Goal: Task Accomplishment & Management: Manage account settings

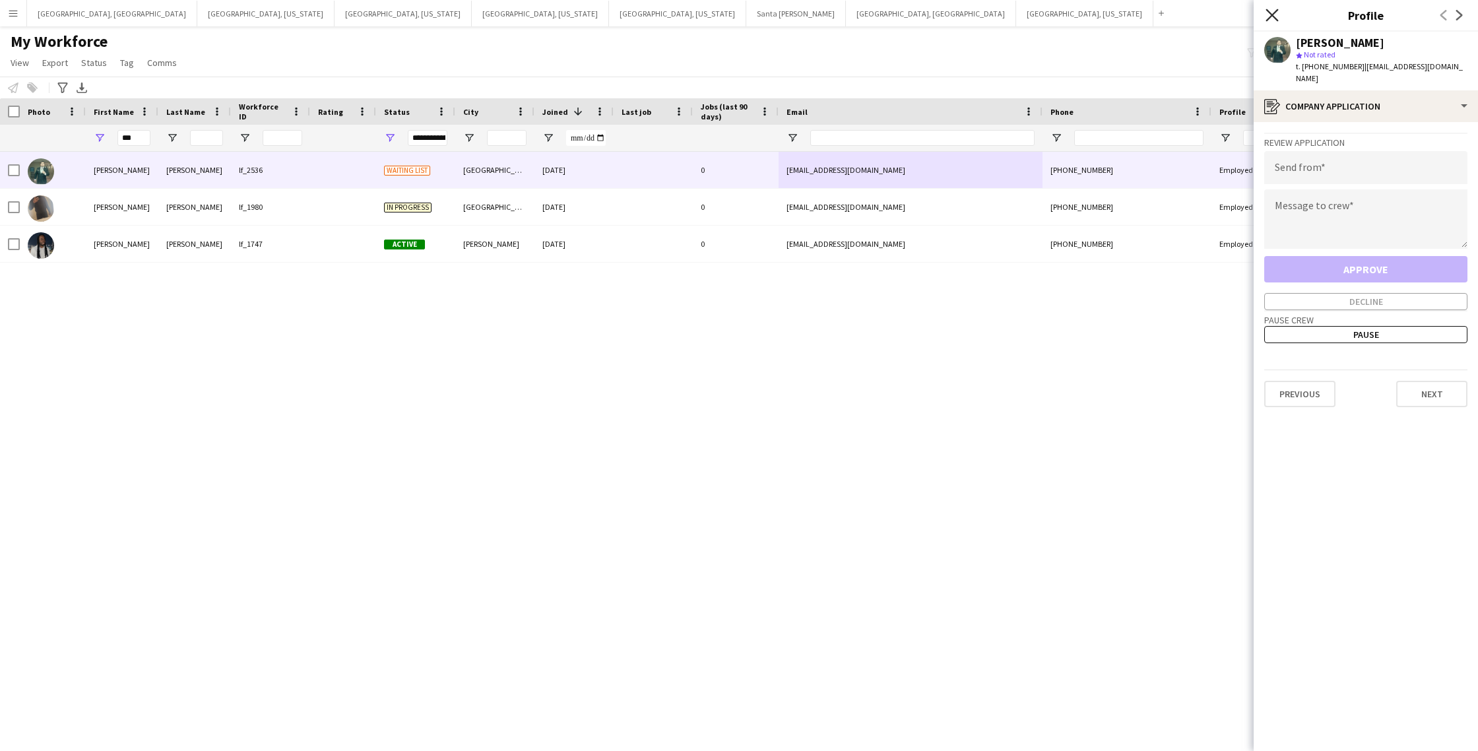
click at [1271, 13] on icon at bounding box center [1271, 15] width 13 height 13
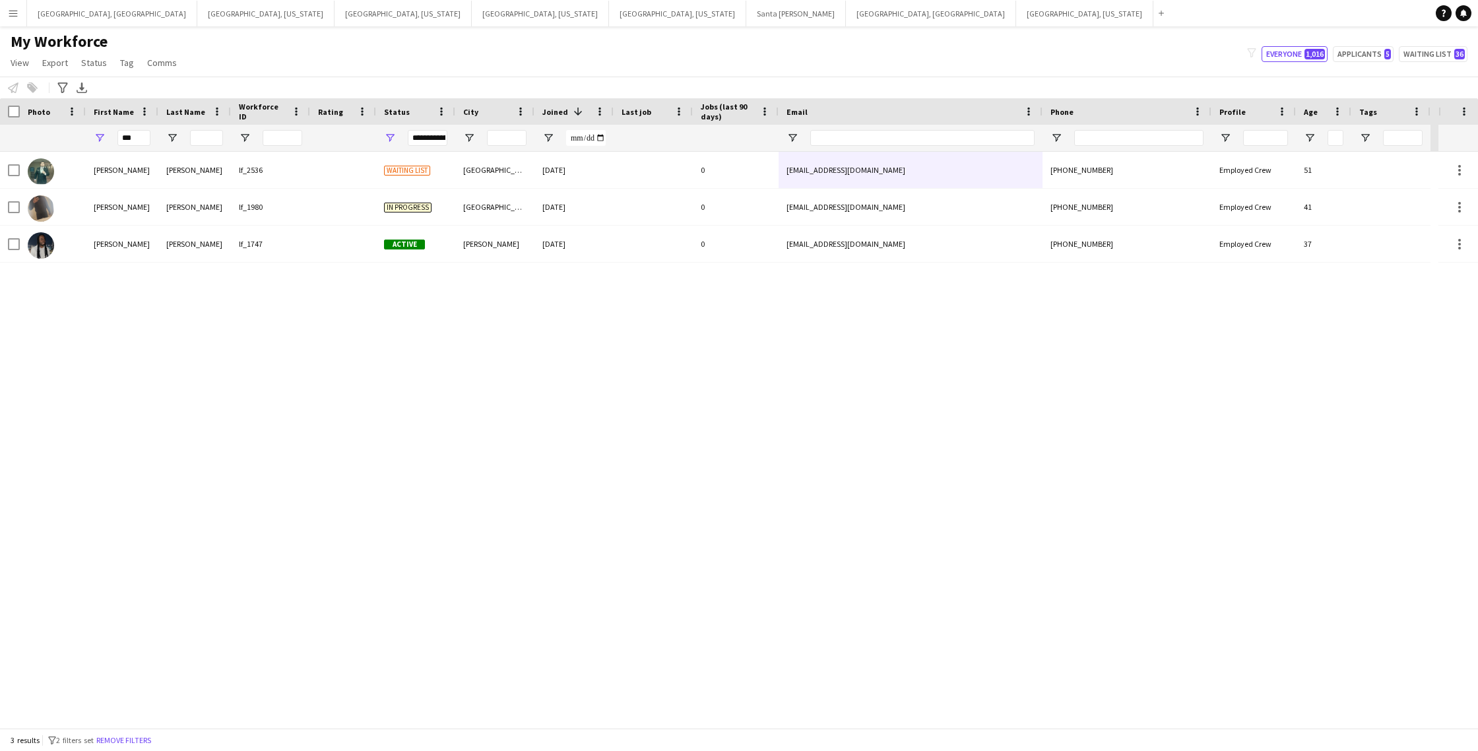
click at [16, 10] on app-icon "Menu" at bounding box center [13, 13] width 11 height 11
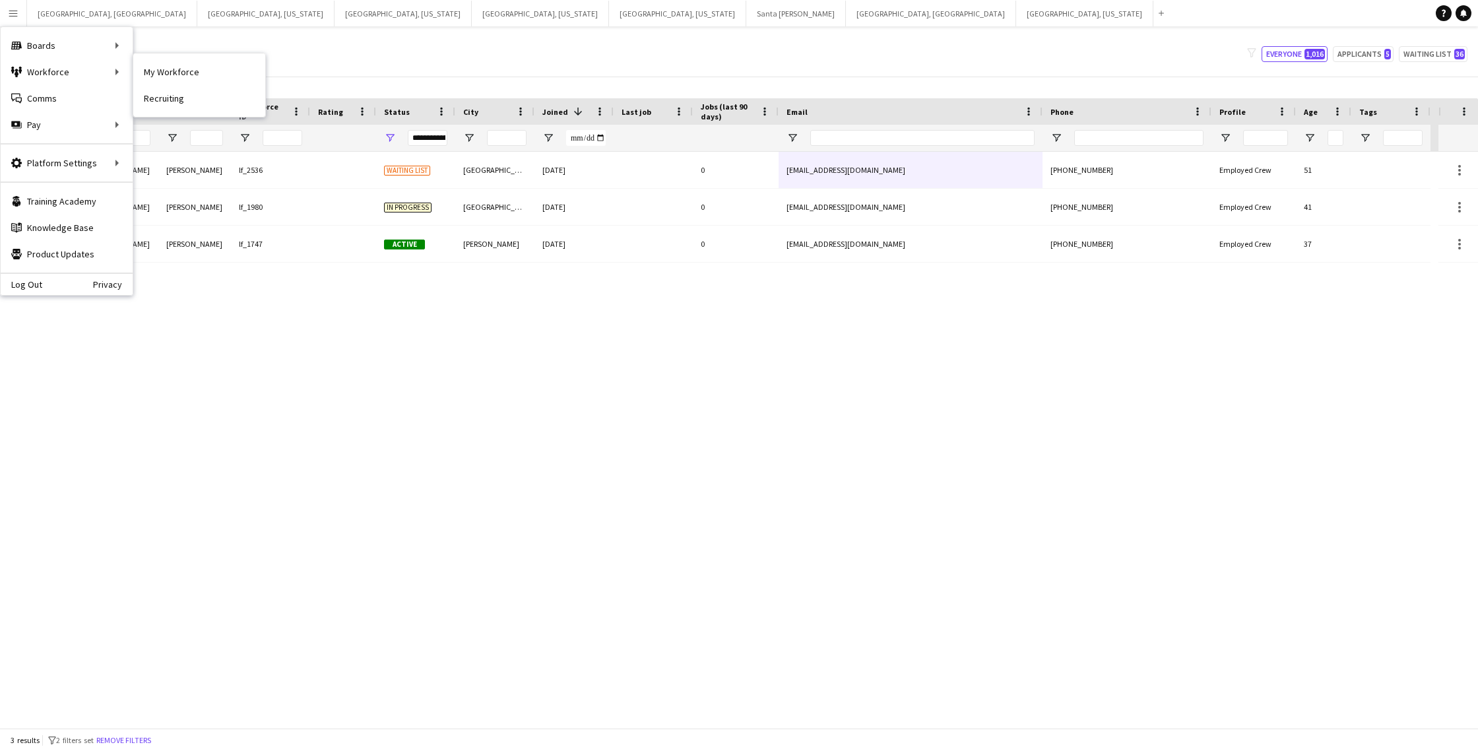
click at [160, 75] on link "My Workforce" at bounding box center [199, 72] width 132 height 26
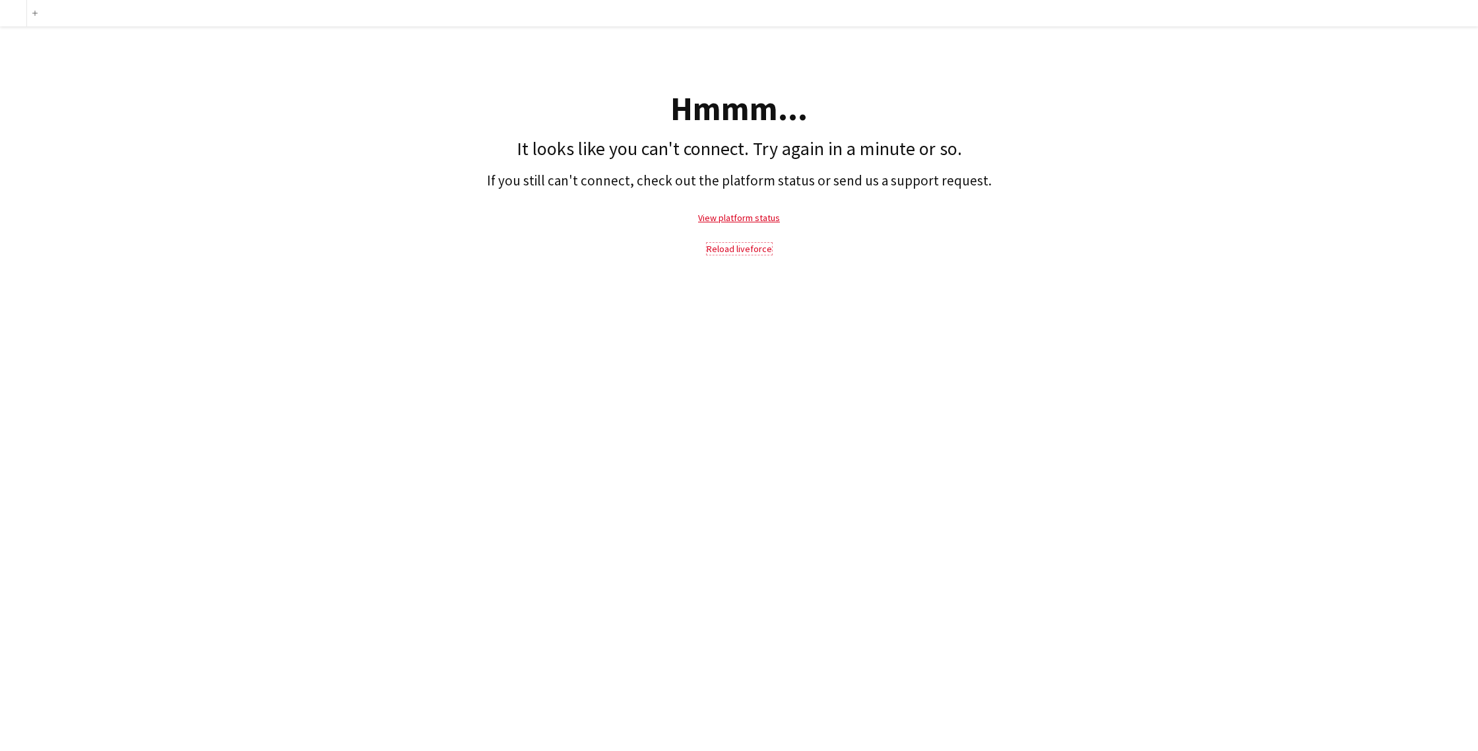
click at [728, 244] on link "Reload liveforce" at bounding box center [739, 249] width 65 height 12
click at [735, 250] on link "Reload liveforce" at bounding box center [739, 249] width 65 height 12
click at [719, 215] on link "View platform status" at bounding box center [739, 218] width 82 height 12
click at [720, 247] on link "Reload liveforce" at bounding box center [739, 249] width 65 height 12
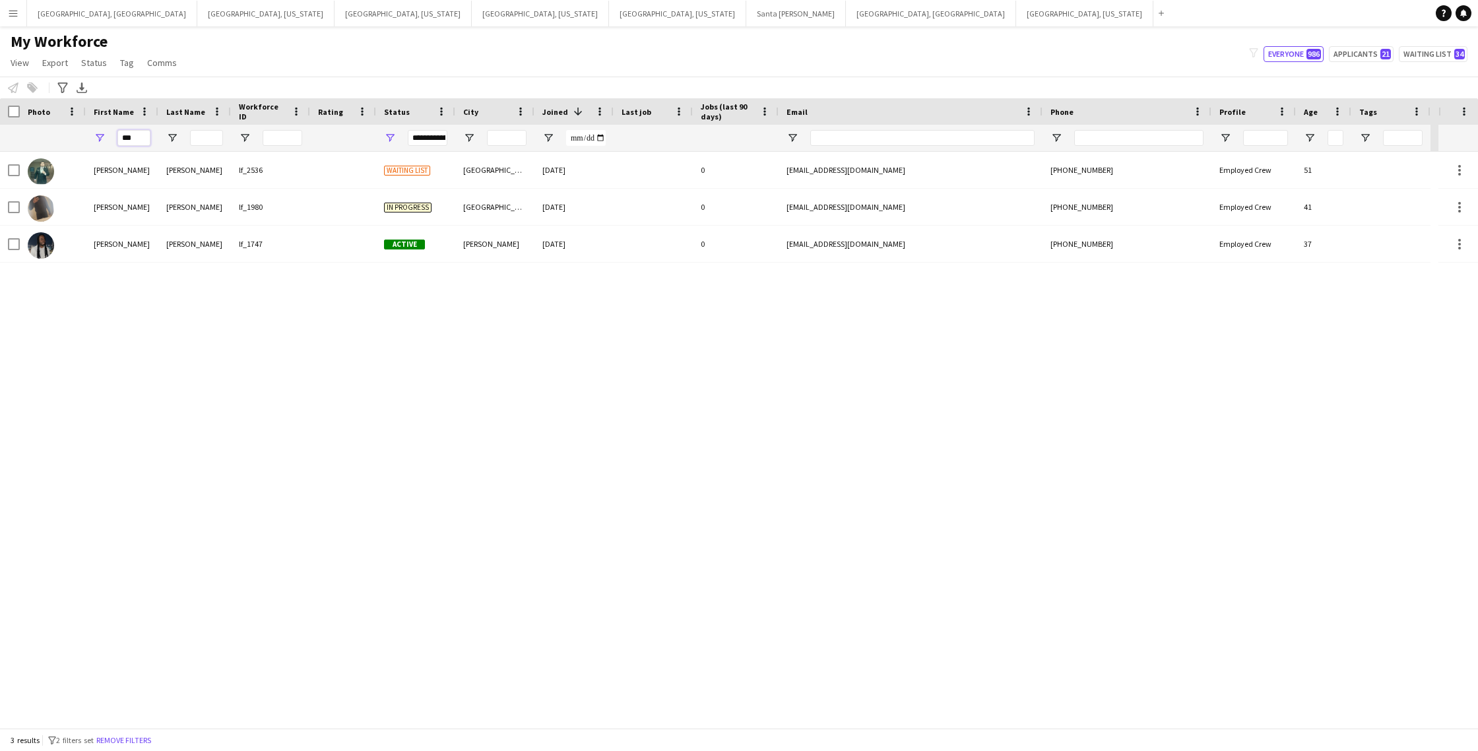
drag, startPoint x: 140, startPoint y: 136, endPoint x: 82, endPoint y: 140, distance: 57.5
click at [83, 140] on div "***" at bounding box center [715, 138] width 1430 height 26
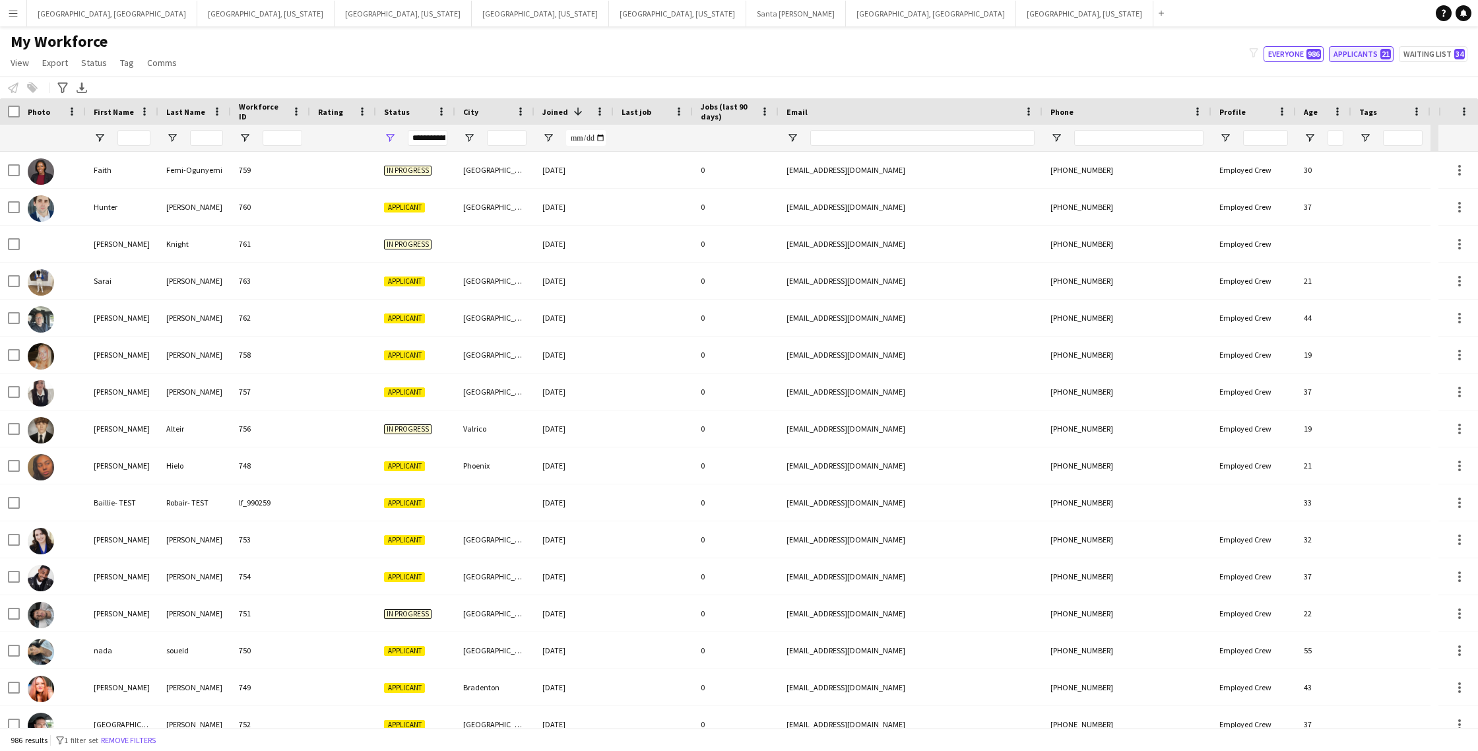
click at [1358, 58] on button "Applicants 21" at bounding box center [1361, 54] width 65 height 16
type input "**********"
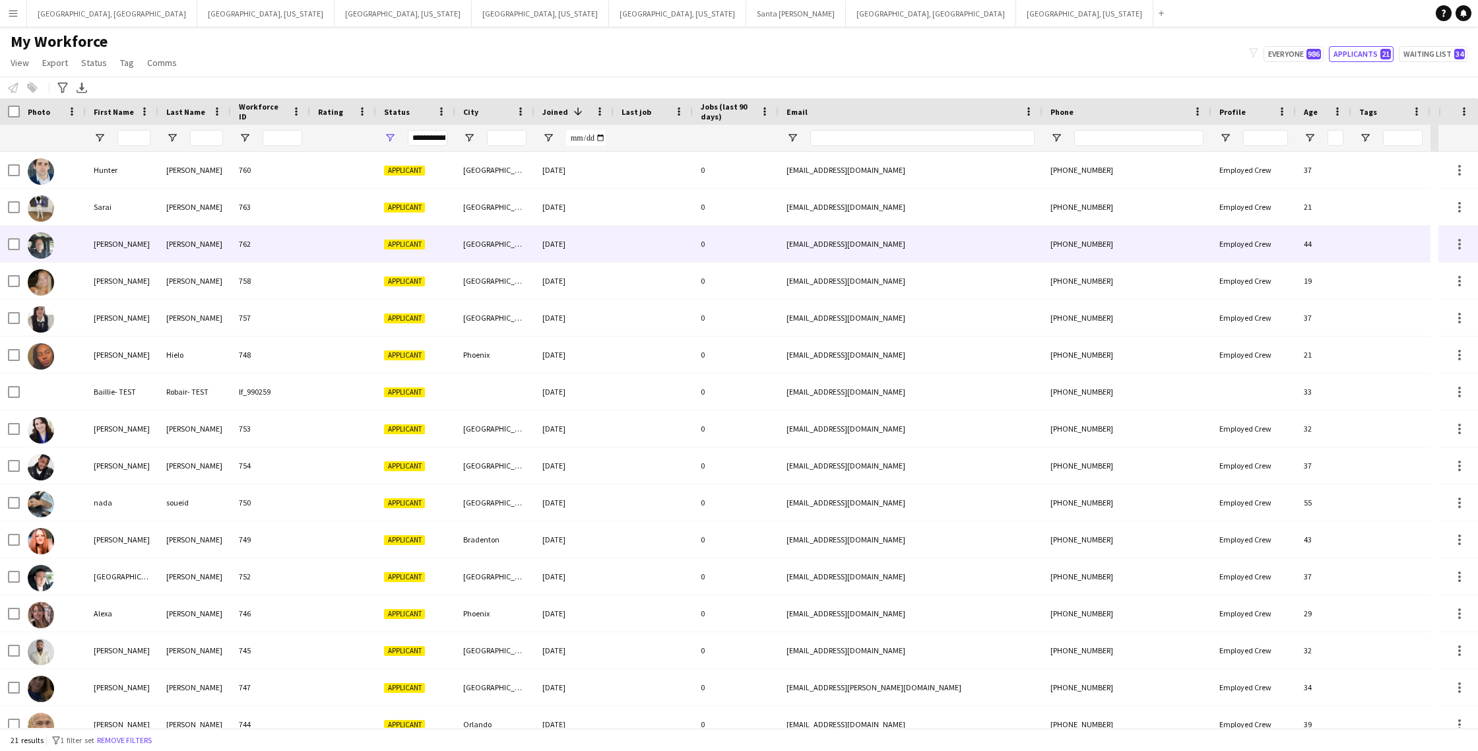
click at [663, 247] on div at bounding box center [653, 244] width 79 height 36
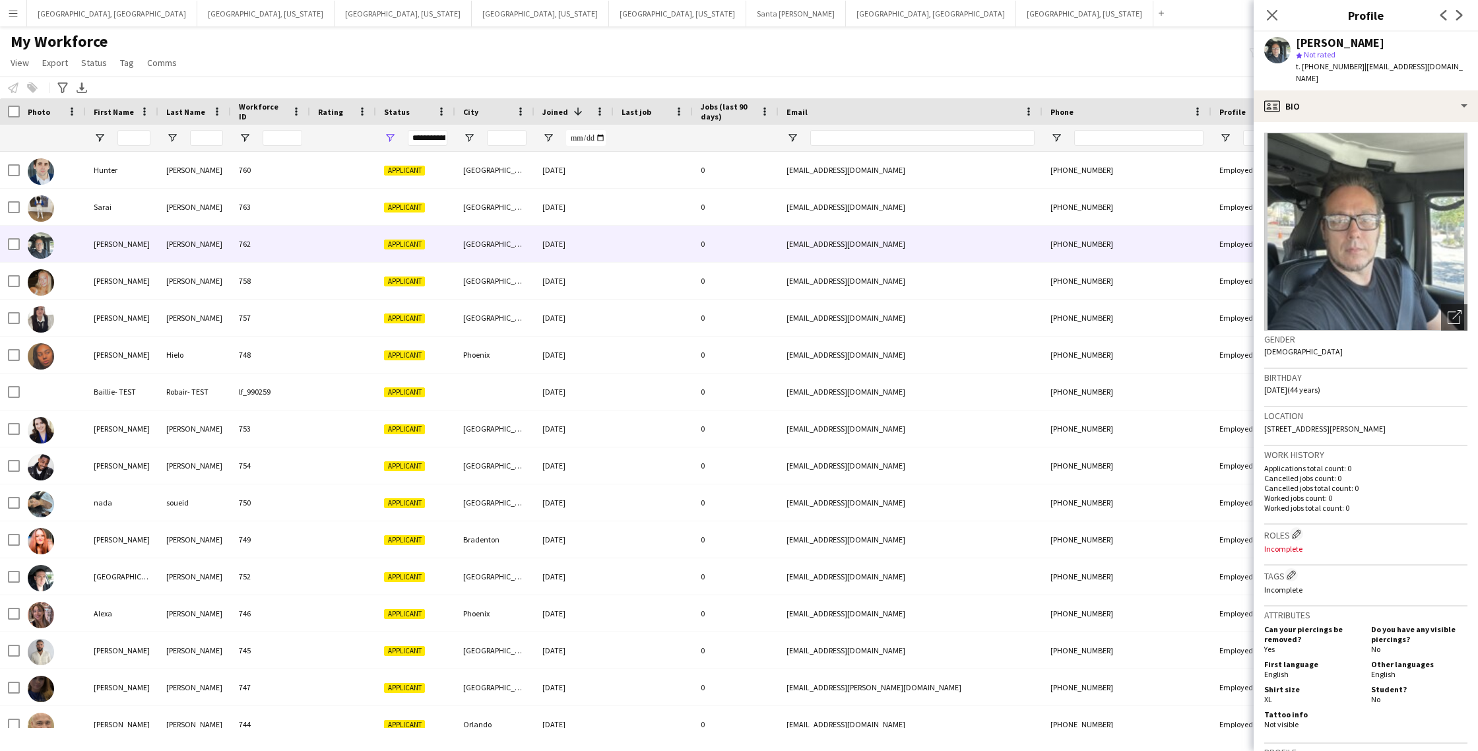
scroll to position [295, 0]
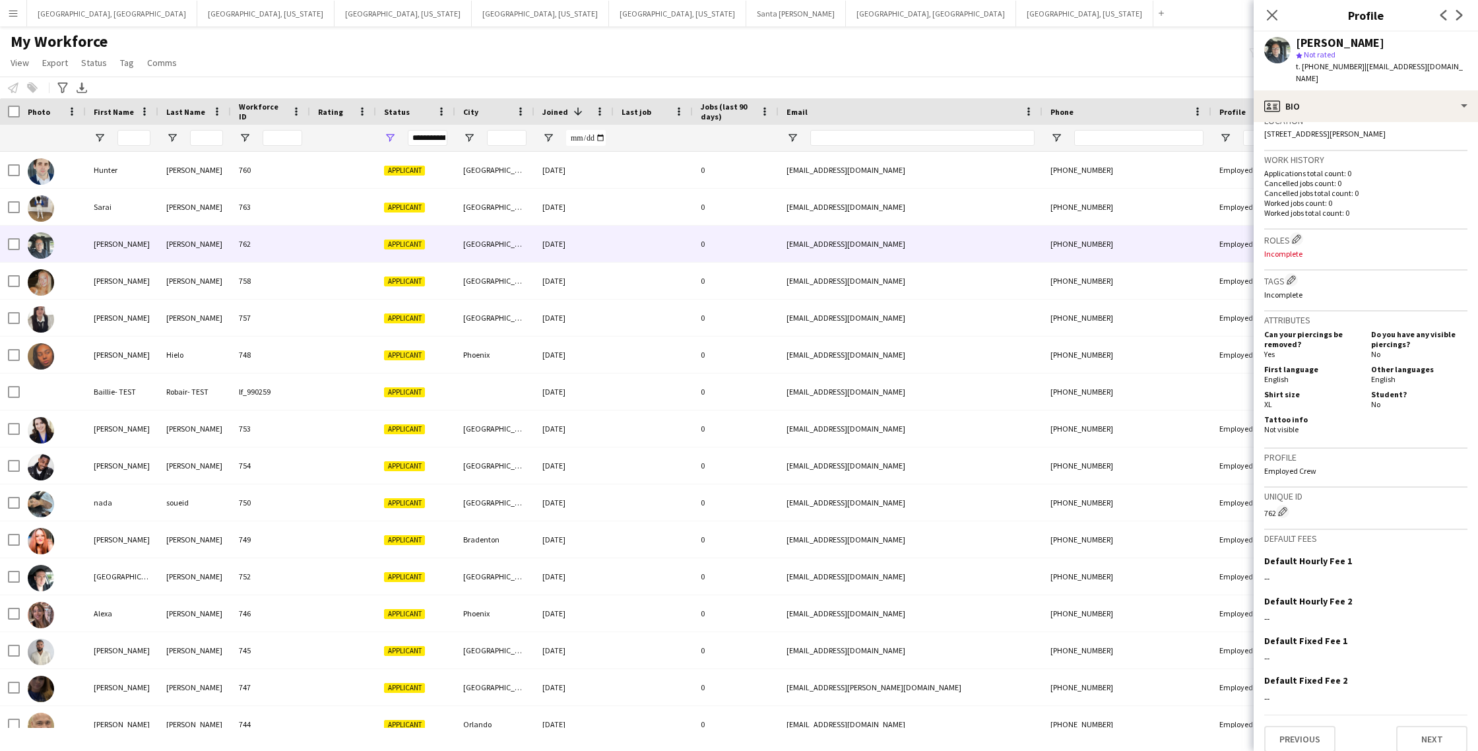
click at [1424, 714] on div "Previous Next" at bounding box center [1365, 733] width 203 height 38
click at [1444, 732] on button "Next" at bounding box center [1431, 739] width 71 height 26
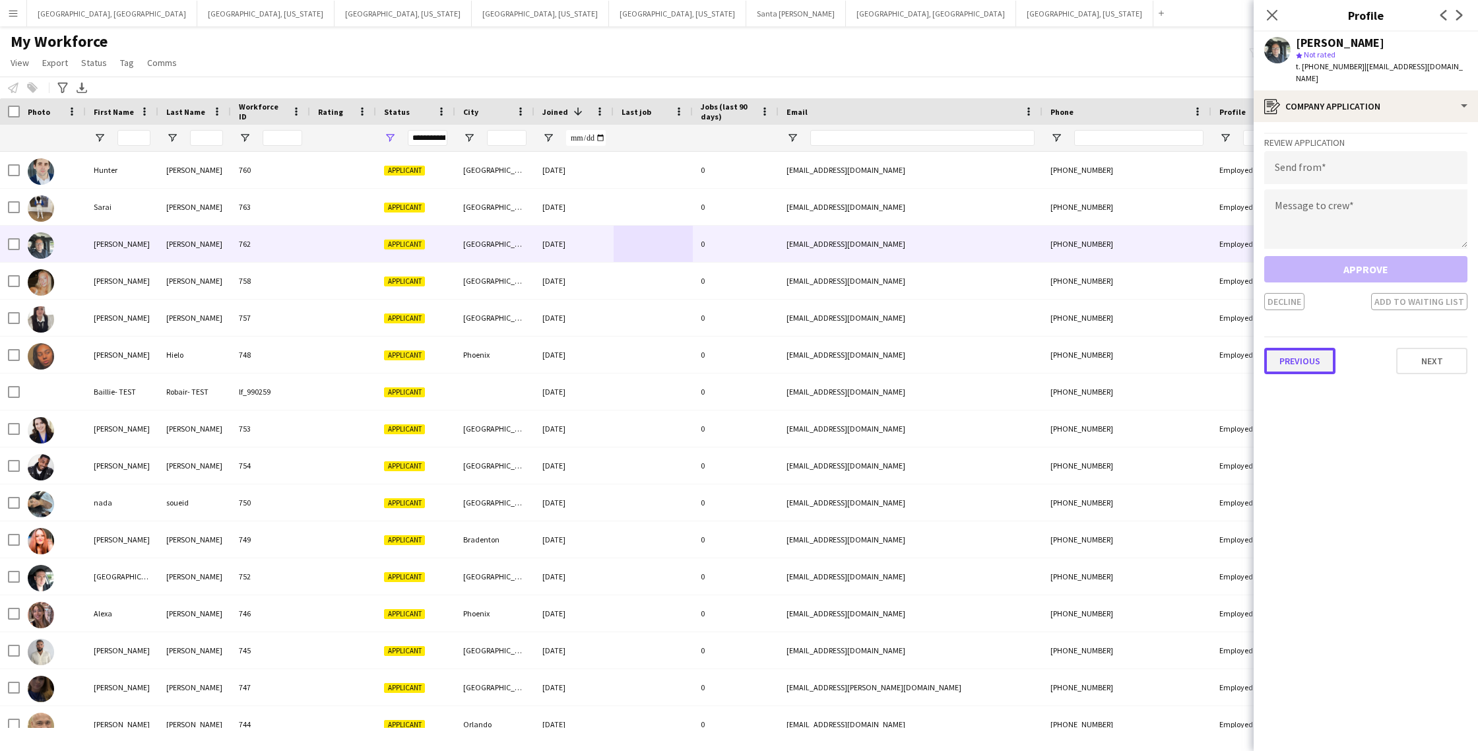
click at [1309, 348] on button "Previous" at bounding box center [1299, 361] width 71 height 26
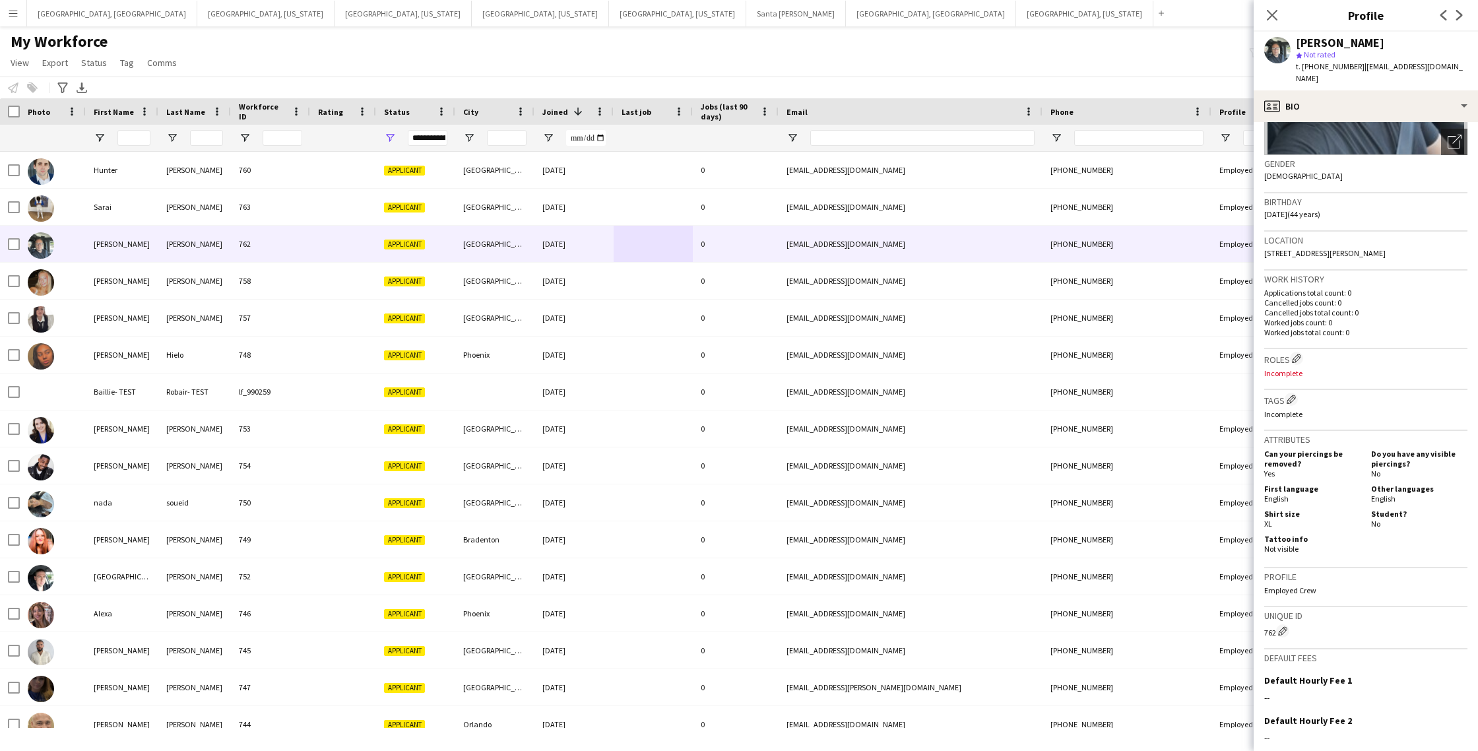
scroll to position [0, 0]
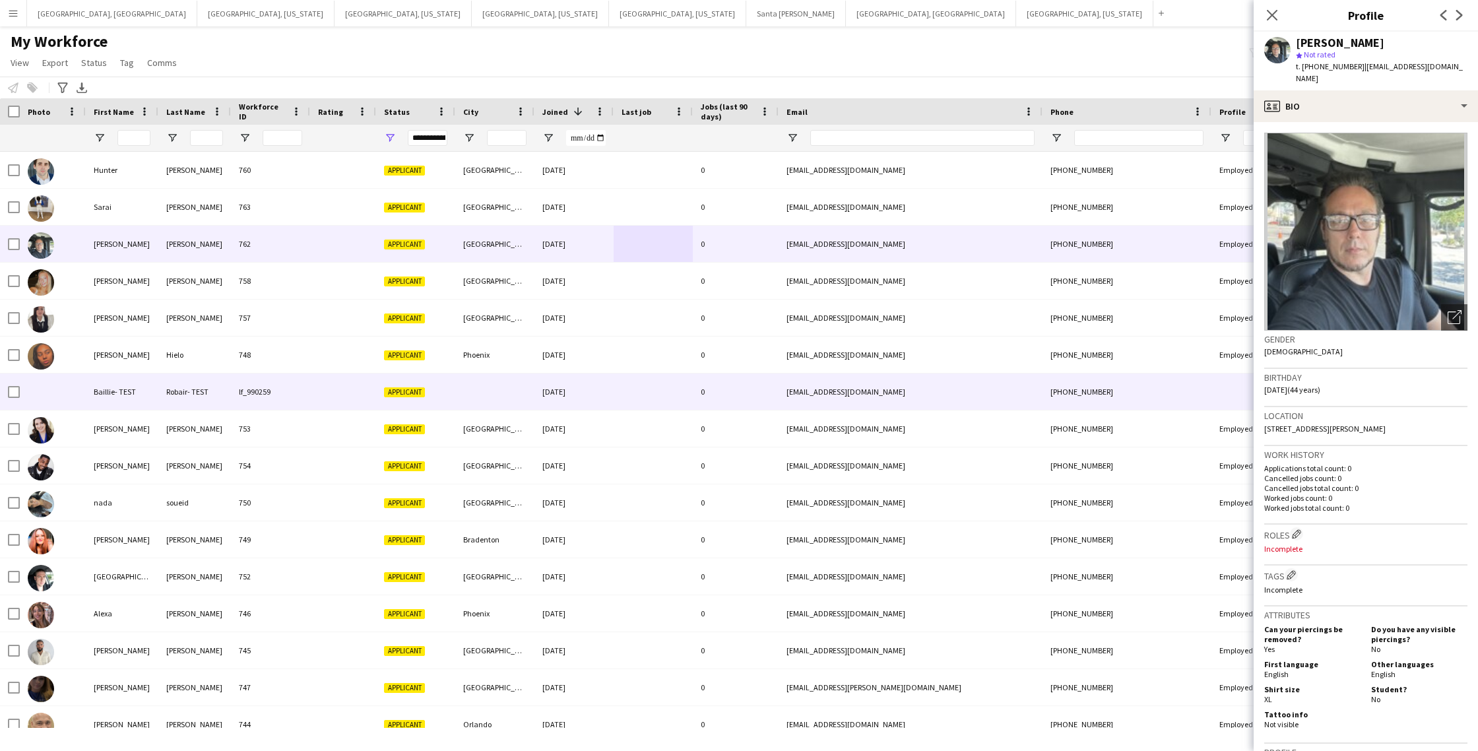
click at [660, 396] on div at bounding box center [653, 391] width 79 height 36
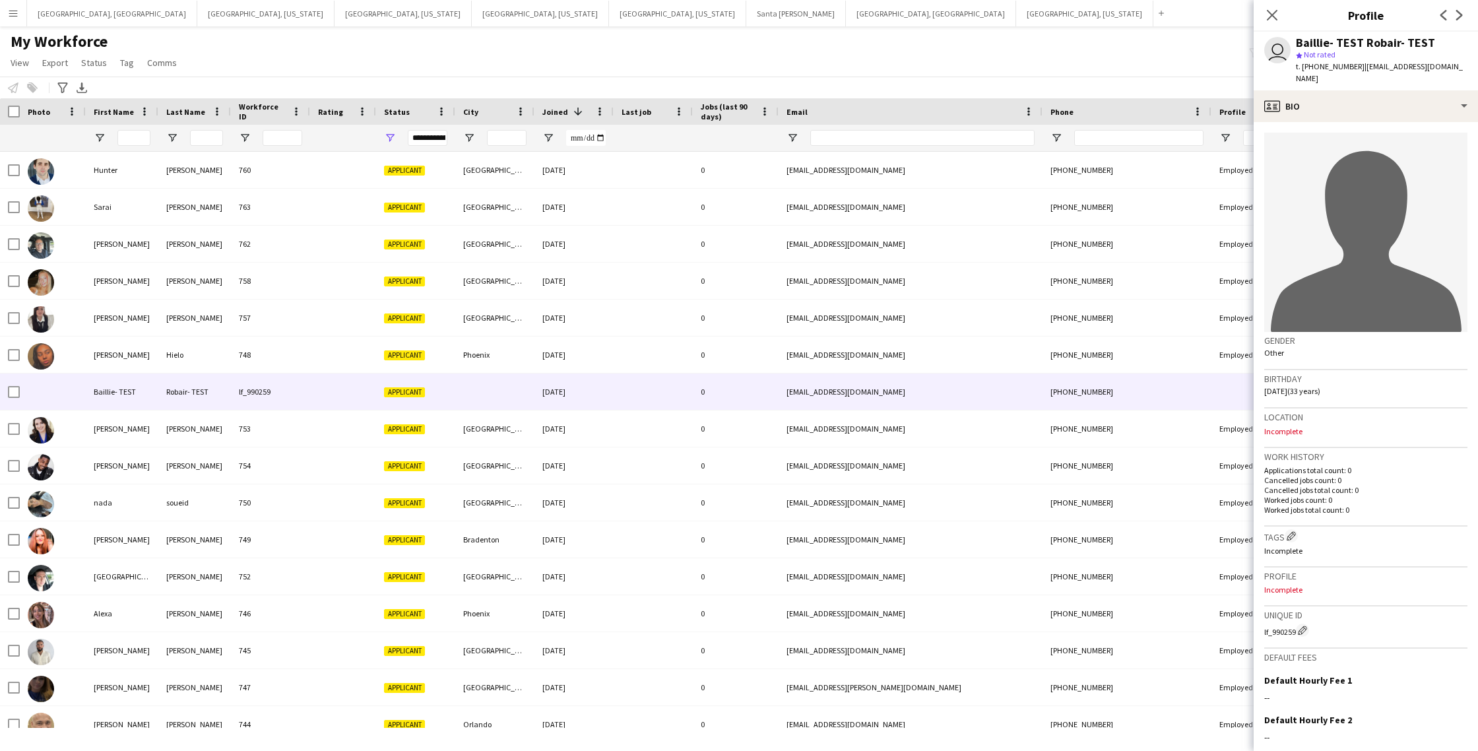
scroll to position [119, 0]
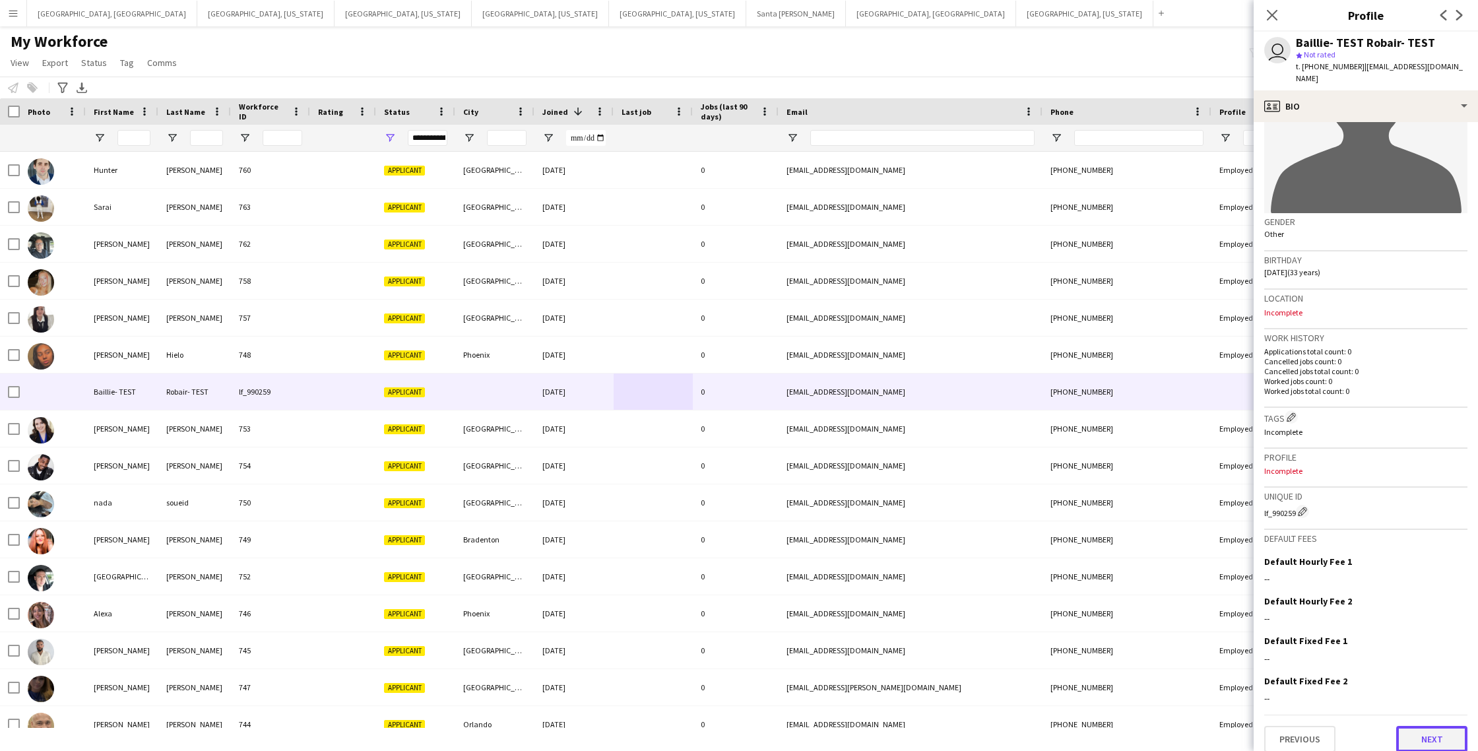
click at [1430, 728] on button "Next" at bounding box center [1431, 739] width 71 height 26
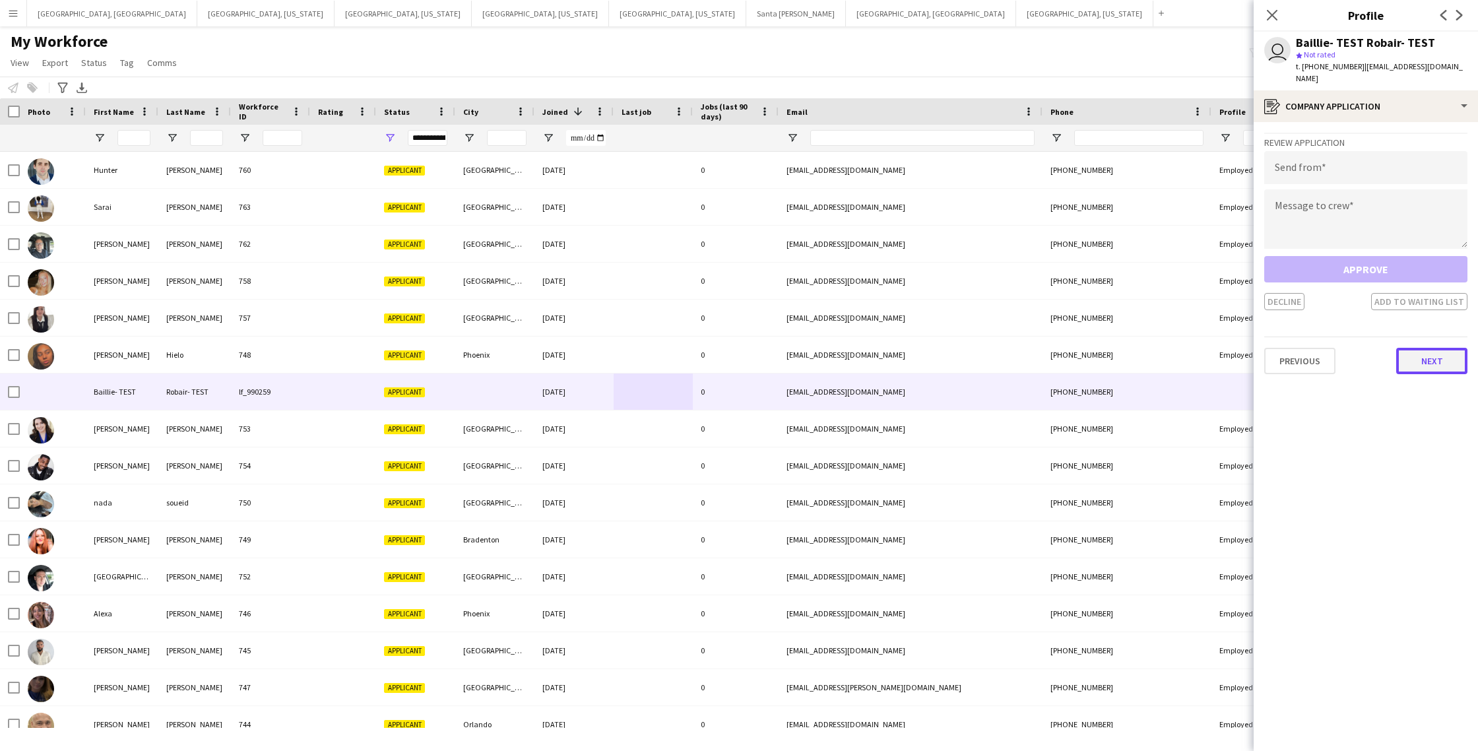
click at [1412, 351] on button "Next" at bounding box center [1431, 361] width 71 height 26
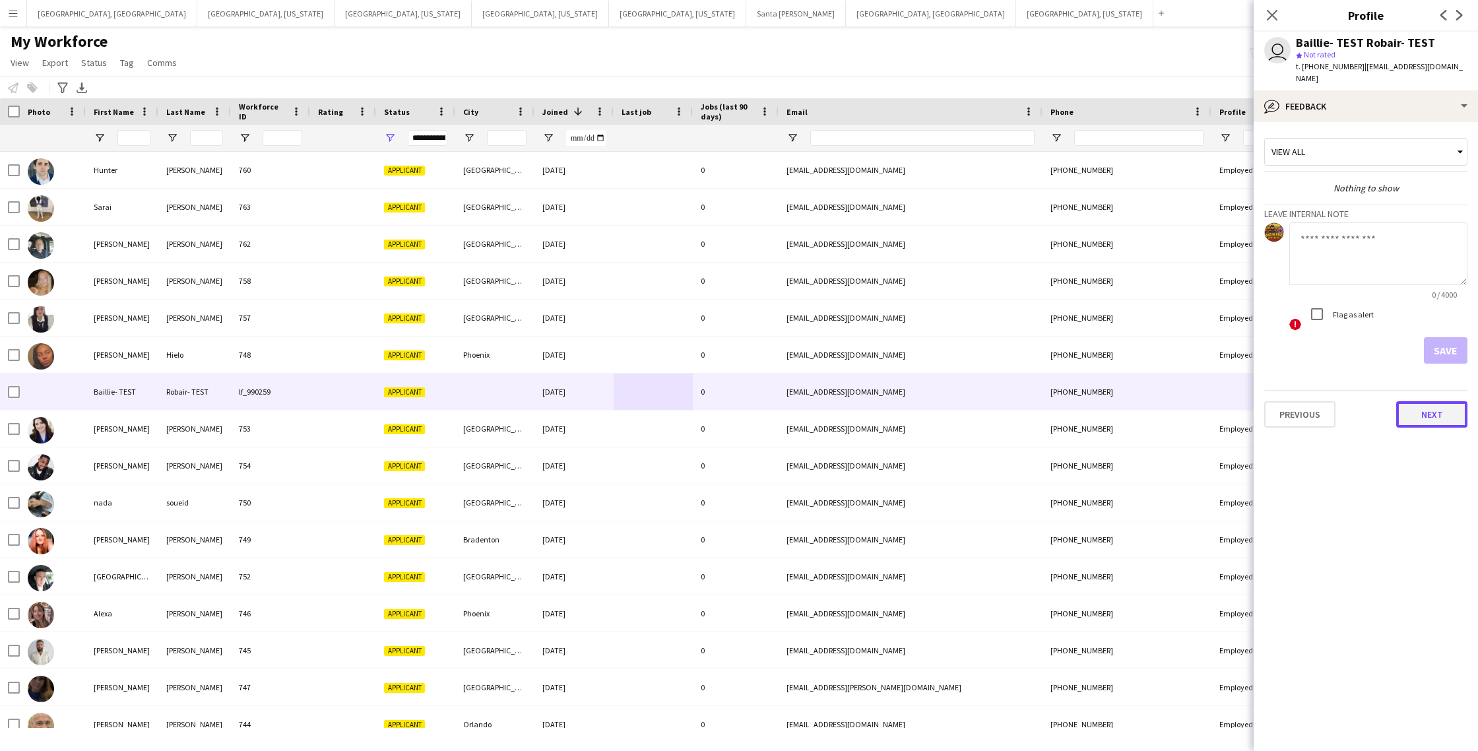
click at [1422, 408] on button "Next" at bounding box center [1431, 414] width 71 height 26
click at [1273, 13] on icon at bounding box center [1271, 15] width 13 height 13
